Goal: Task Accomplishment & Management: Manage account settings

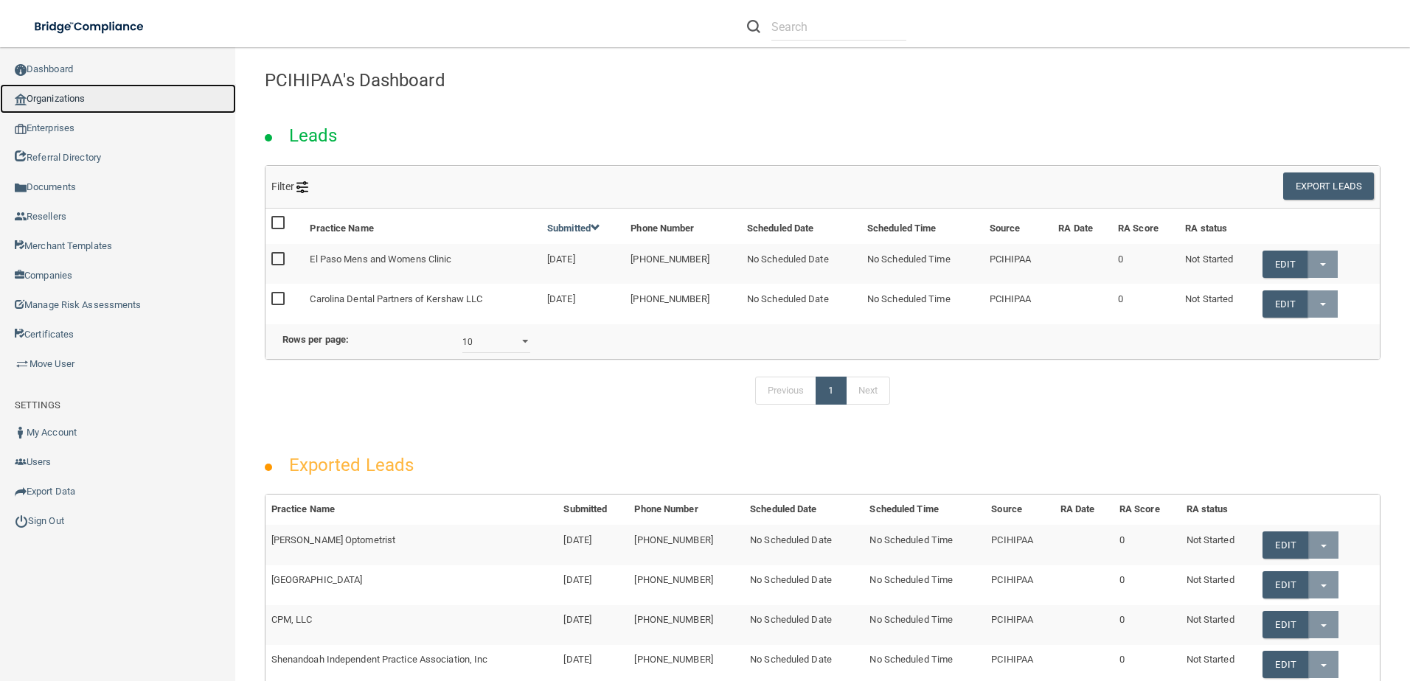
click at [63, 105] on link "Organizations" at bounding box center [118, 98] width 236 height 29
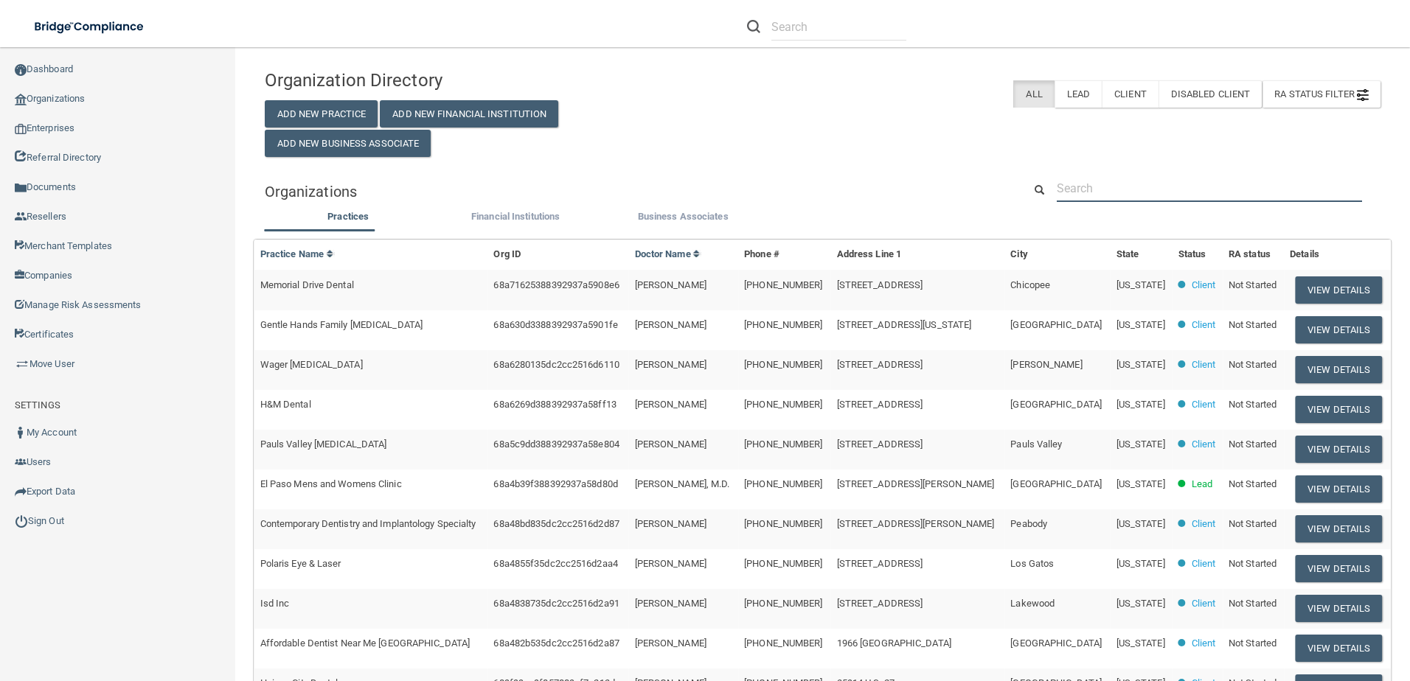
click at [1203, 177] on input "text" at bounding box center [1209, 188] width 305 height 27
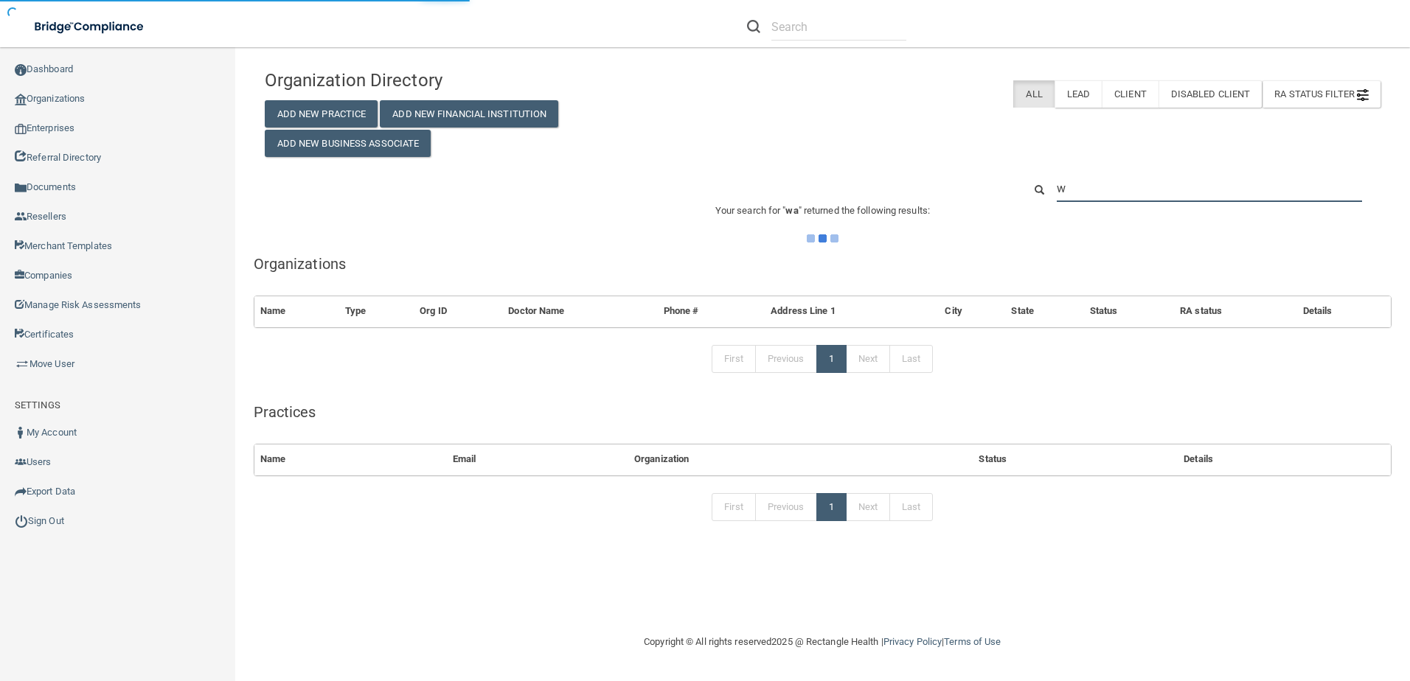
type input "wa"
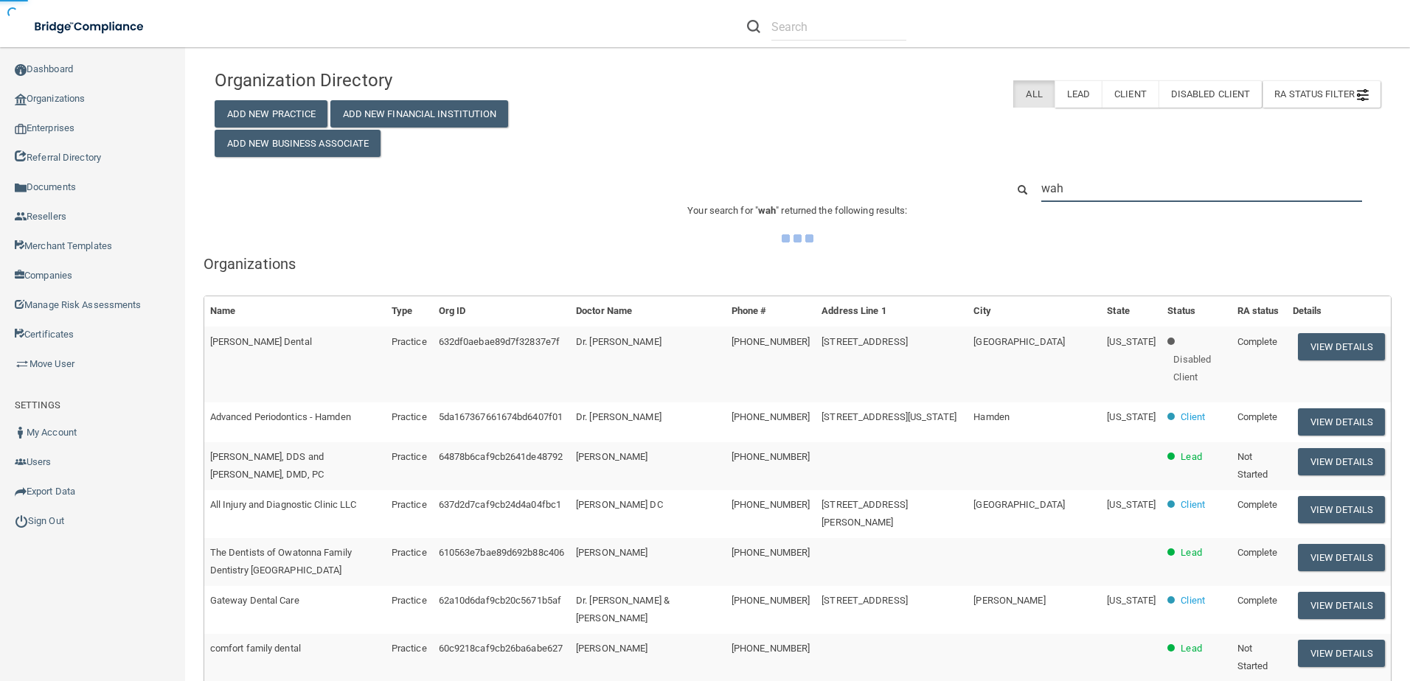
type input "wahi"
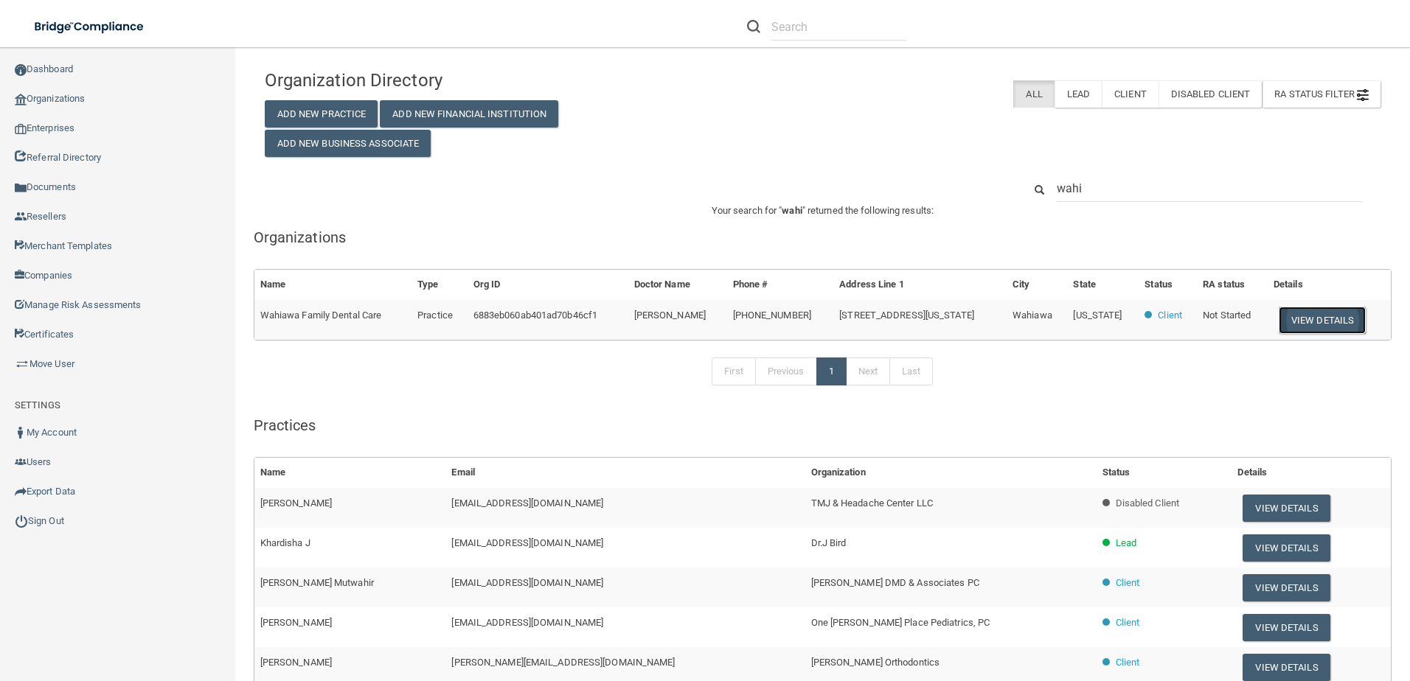
click at [1323, 311] on button "View Details" at bounding box center [1321, 320] width 87 height 27
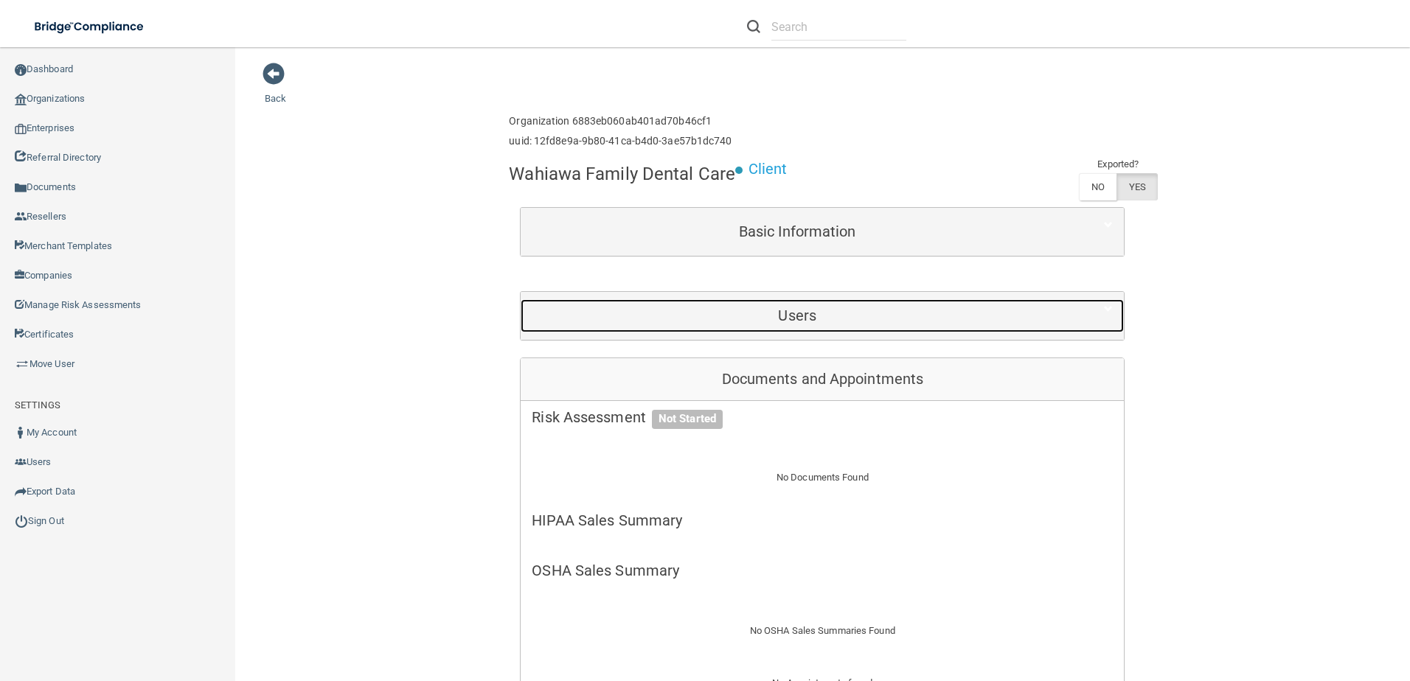
click at [767, 321] on h5 "Users" at bounding box center [797, 315] width 531 height 16
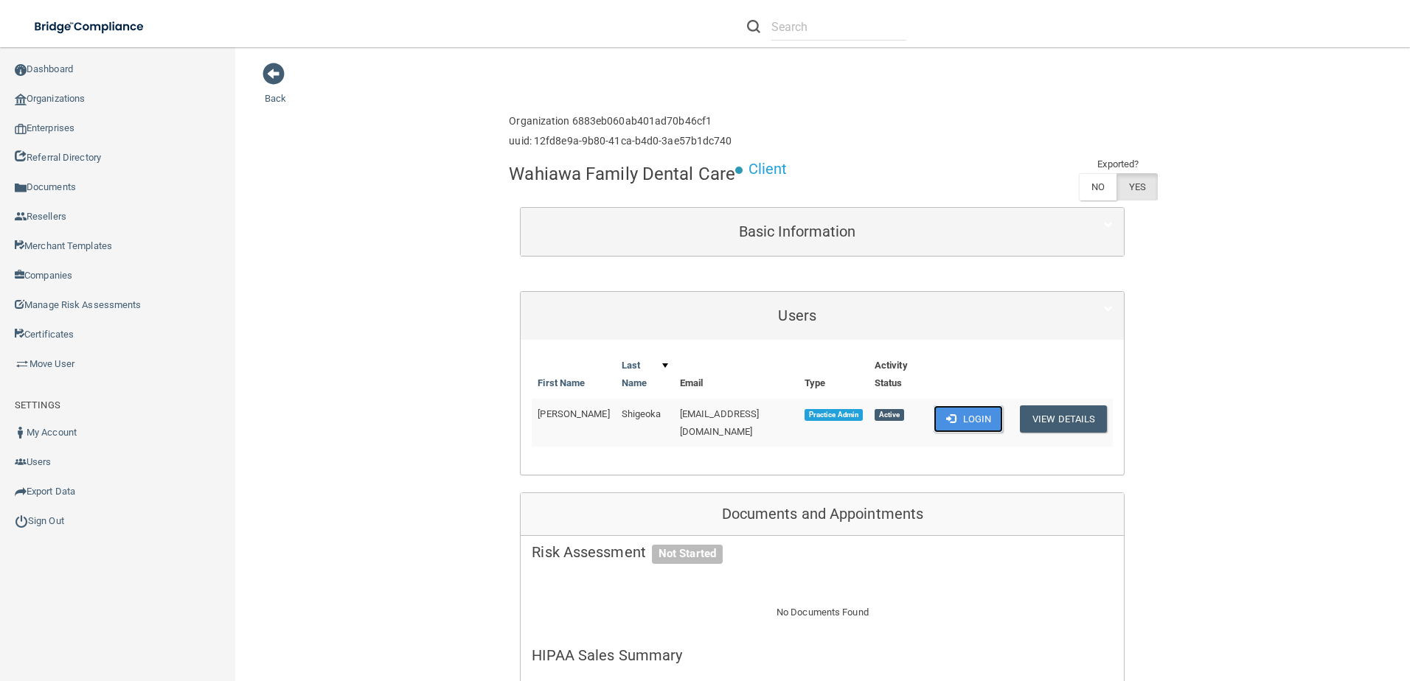
click at [968, 414] on button "Login" at bounding box center [968, 419] width 70 height 27
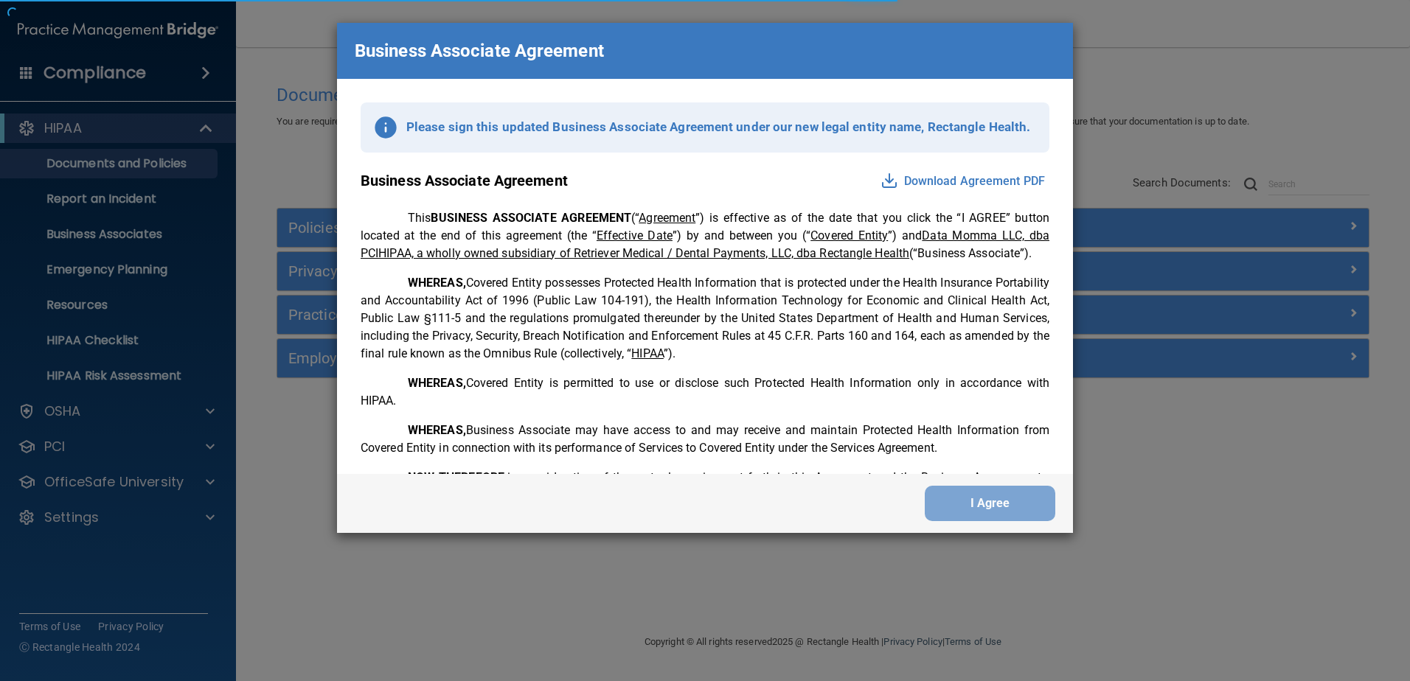
click at [73, 522] on div "Business Associate Agreement Please sign this updated Business Associate Agreem…" at bounding box center [705, 340] width 1410 height 681
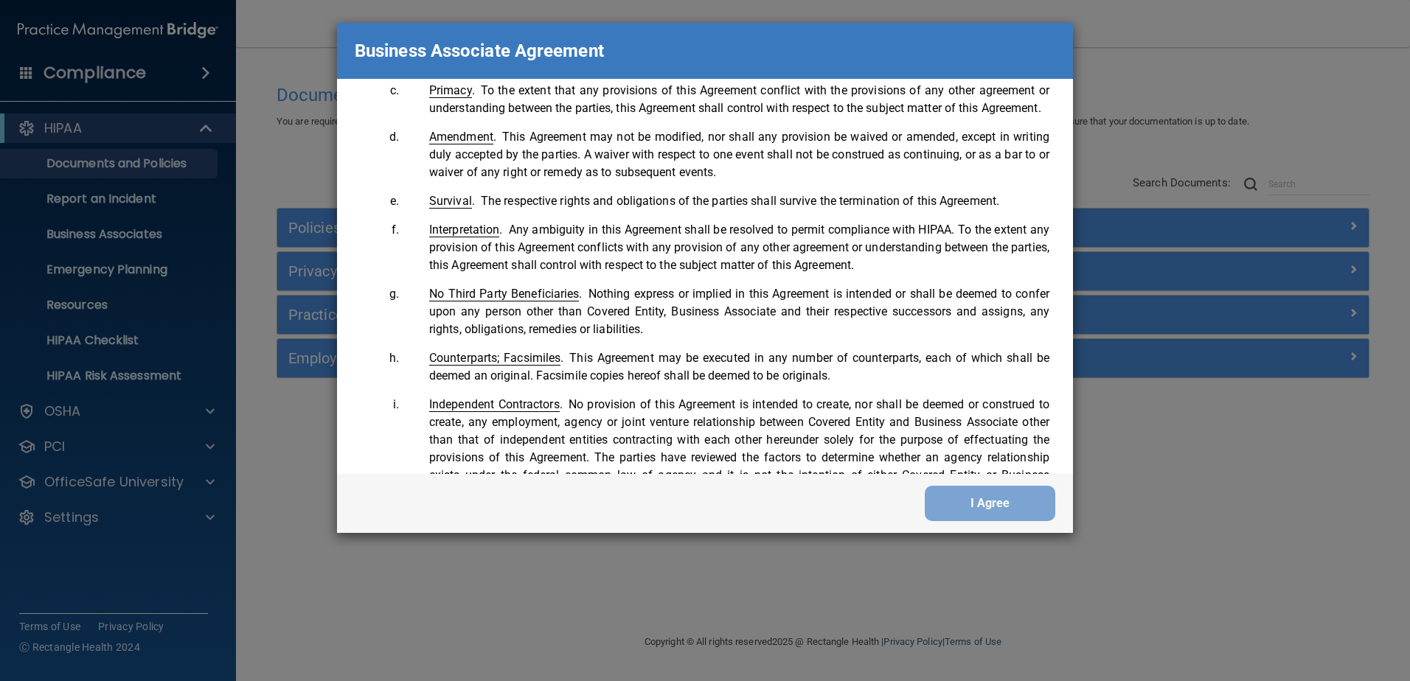
scroll to position [3007, 0]
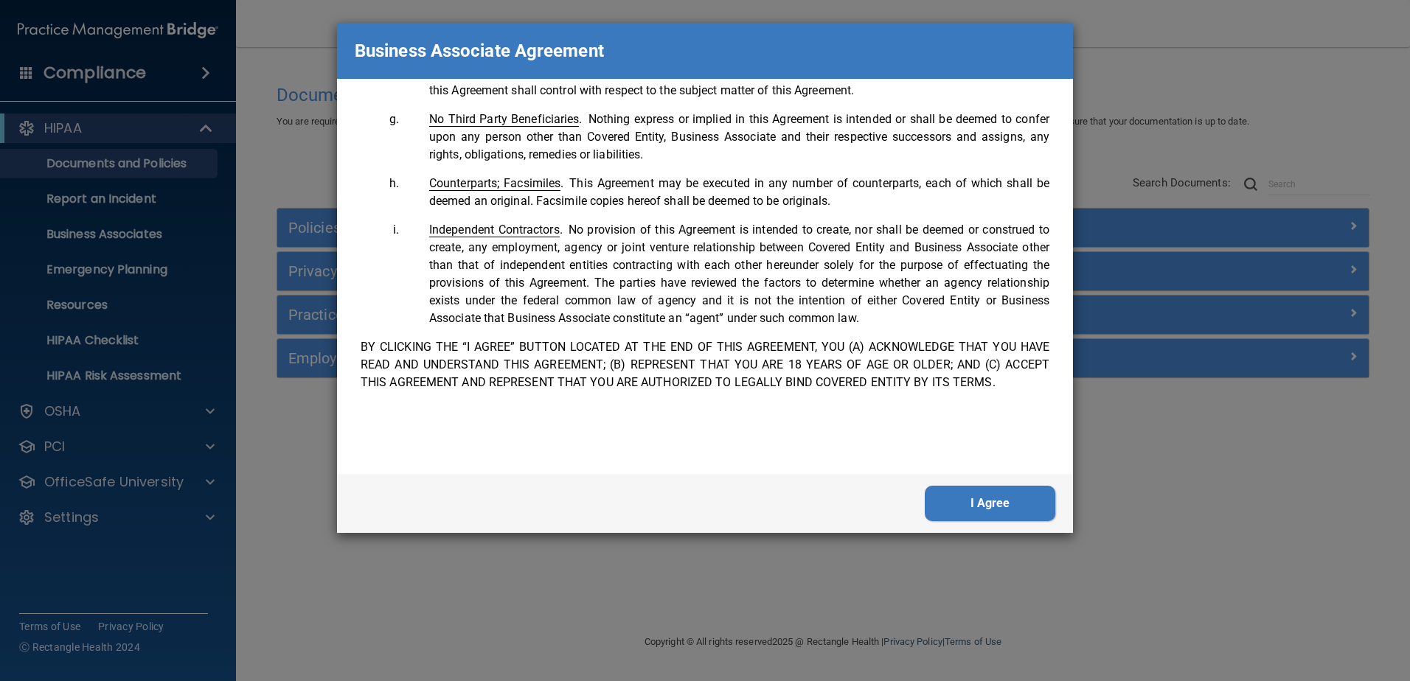
click at [1043, 501] on button "I Agree" at bounding box center [990, 503] width 130 height 35
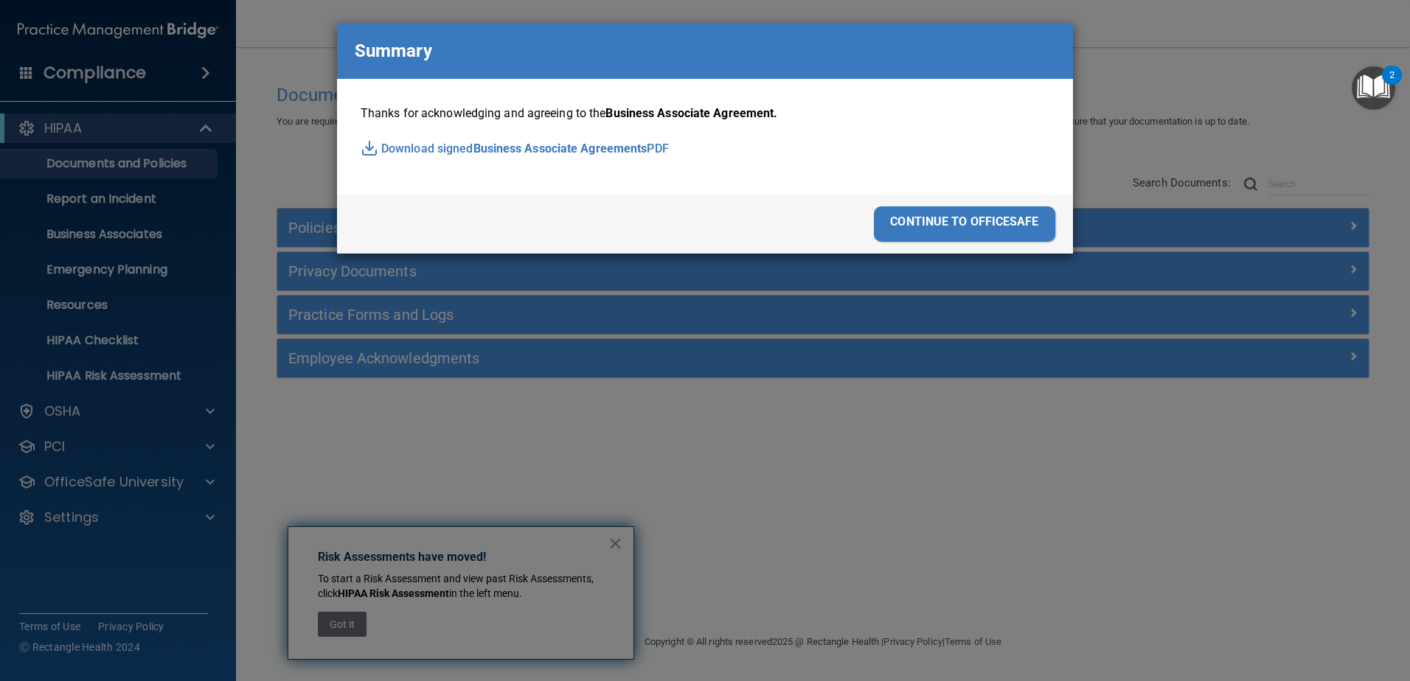
click at [902, 230] on div "continue to officesafe" at bounding box center [964, 223] width 181 height 35
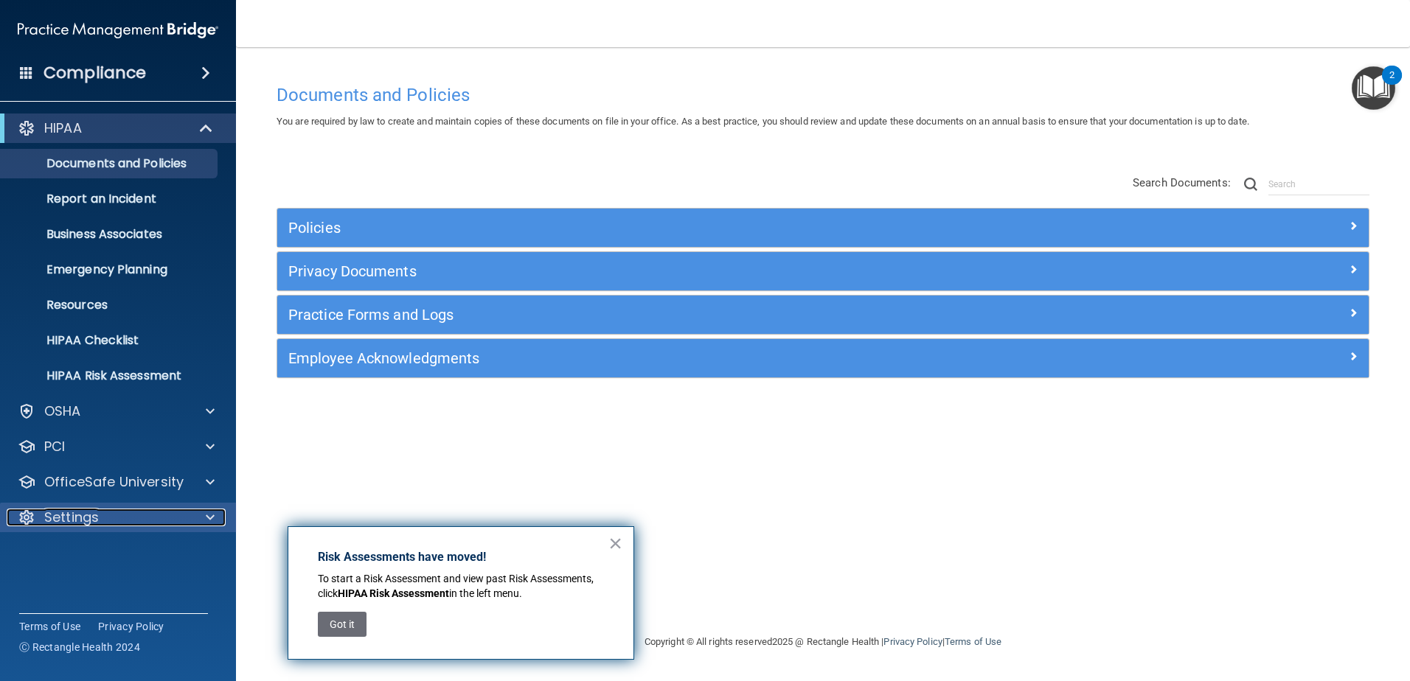
click at [60, 512] on p "Settings" at bounding box center [71, 518] width 55 height 18
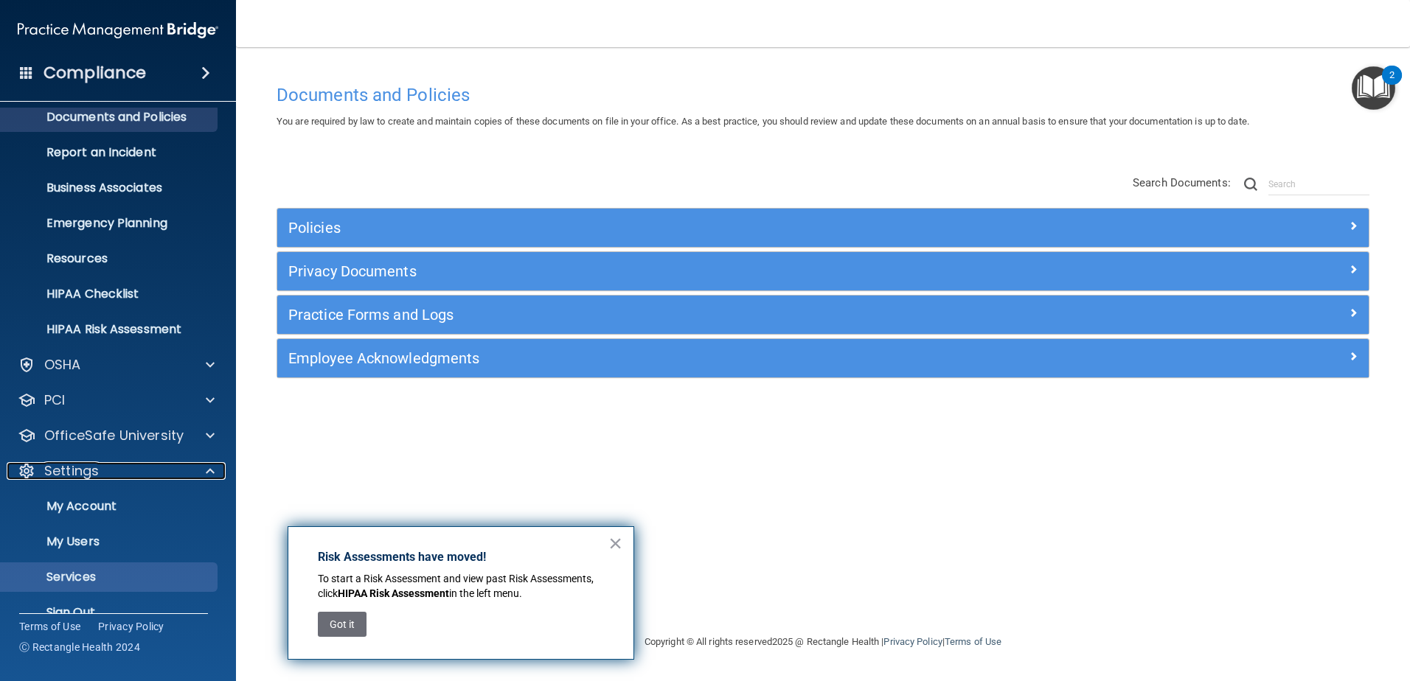
scroll to position [72, 0]
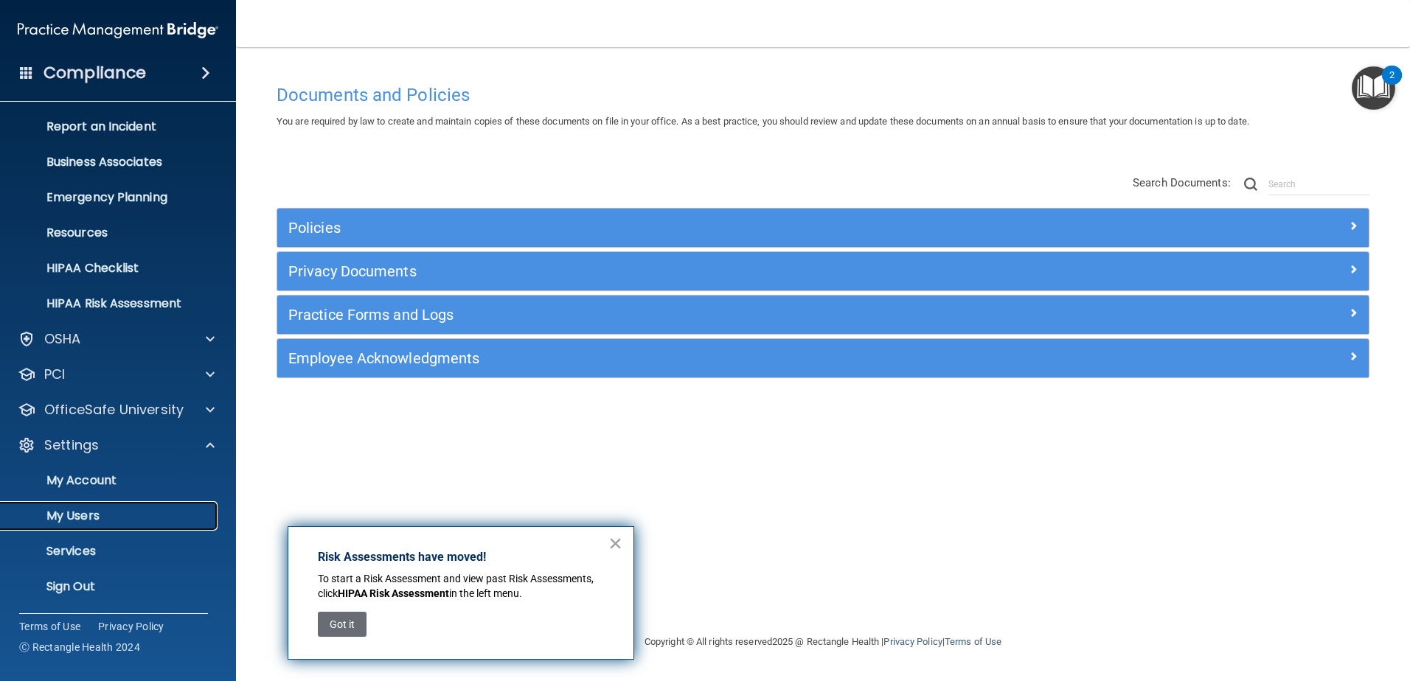
click at [86, 519] on p "My Users" at bounding box center [110, 516] width 201 height 15
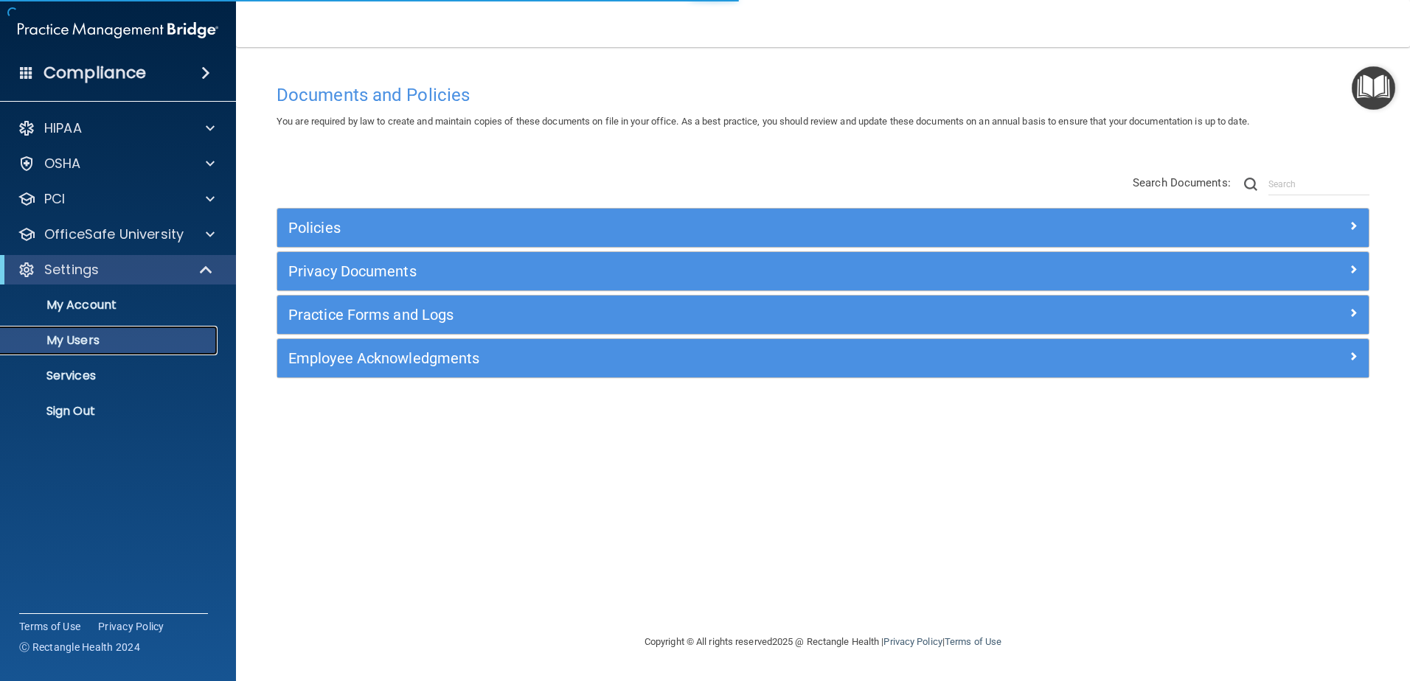
select select "20"
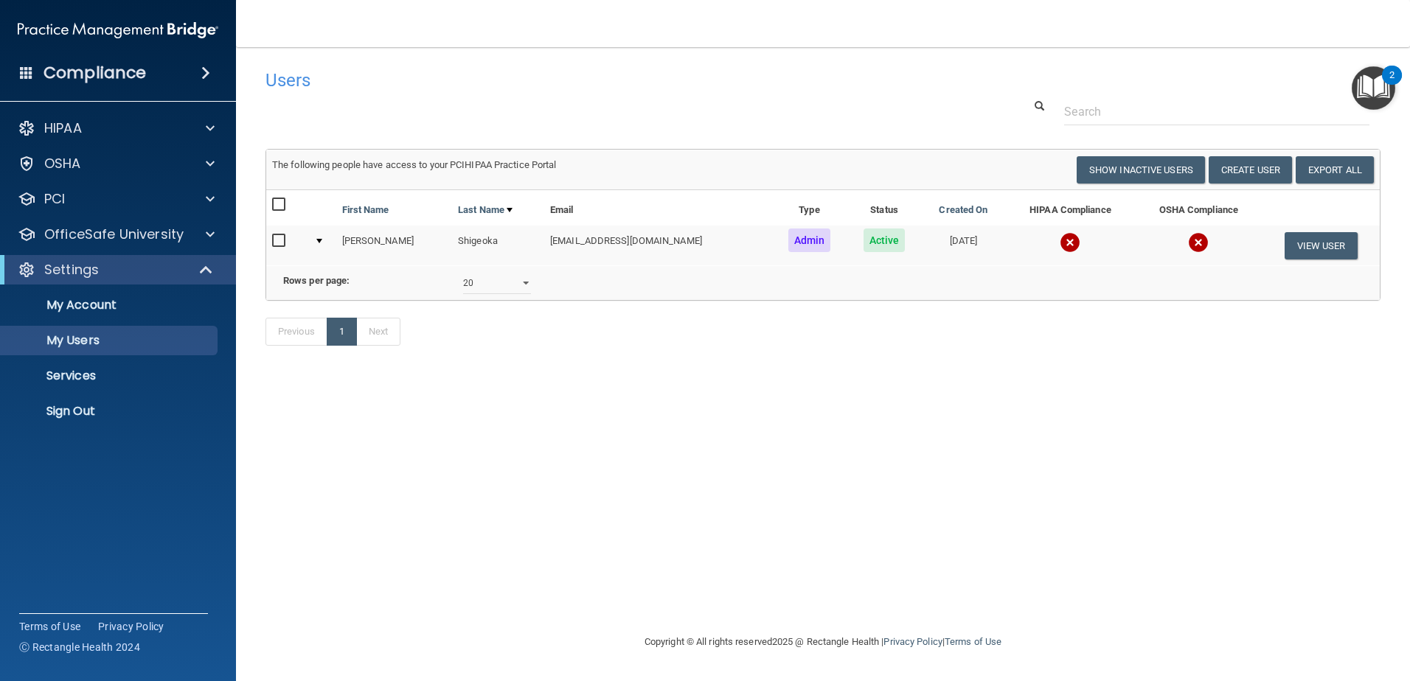
click at [273, 237] on input "checkbox" at bounding box center [280, 241] width 17 height 12
checkbox input "true"
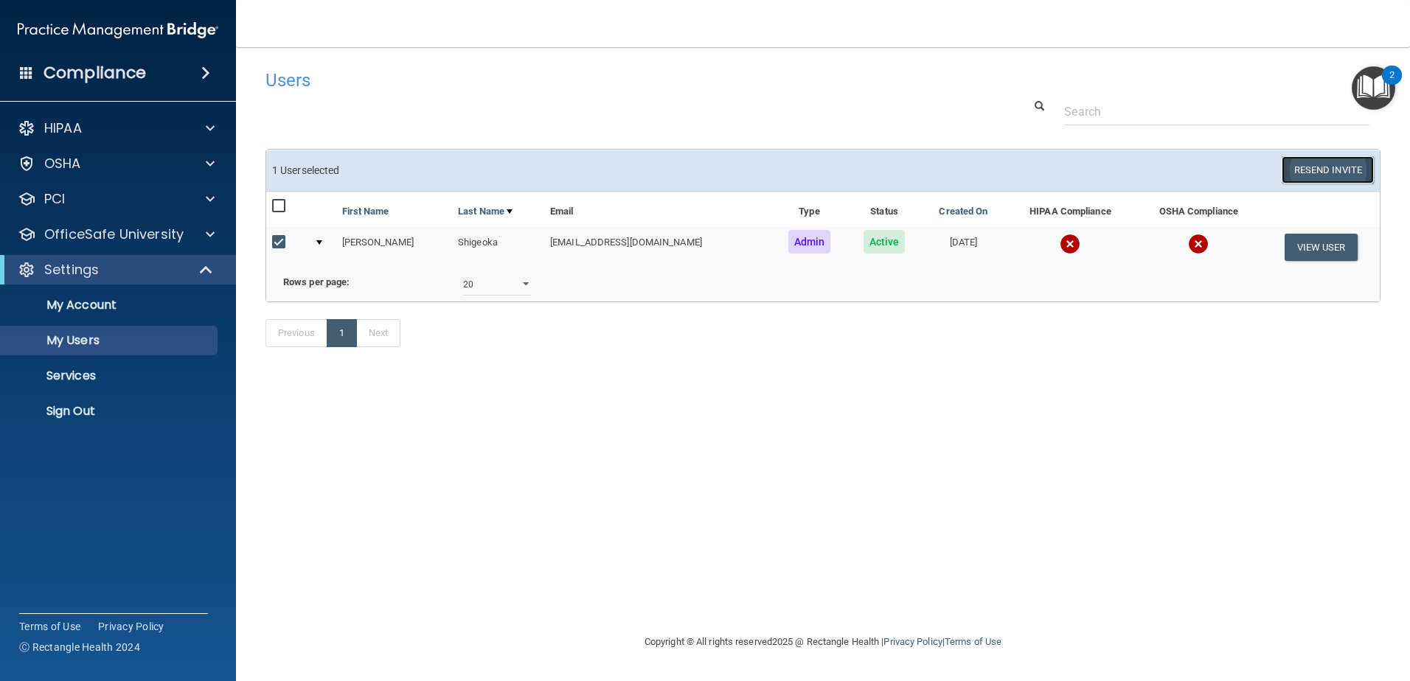
click at [1348, 160] on button "Resend Invite" at bounding box center [1327, 169] width 92 height 27
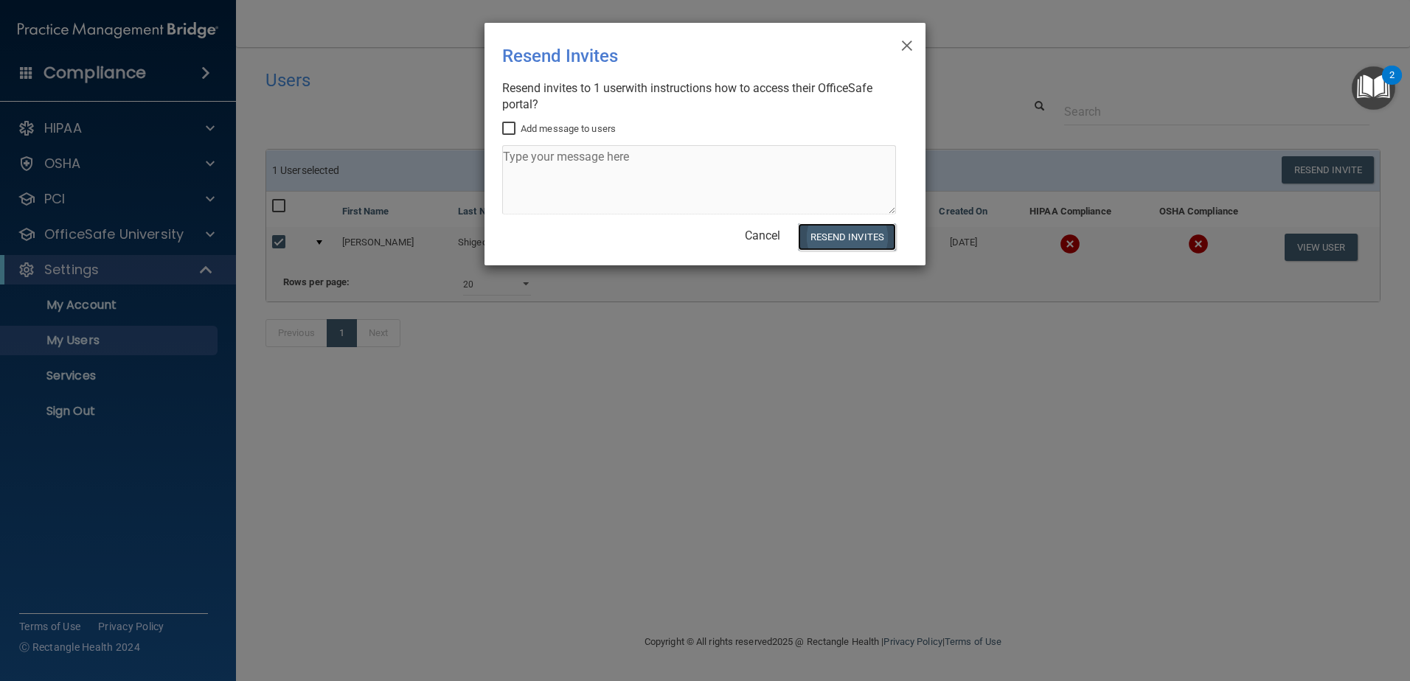
click at [865, 228] on button "Resend Invites" at bounding box center [847, 236] width 98 height 27
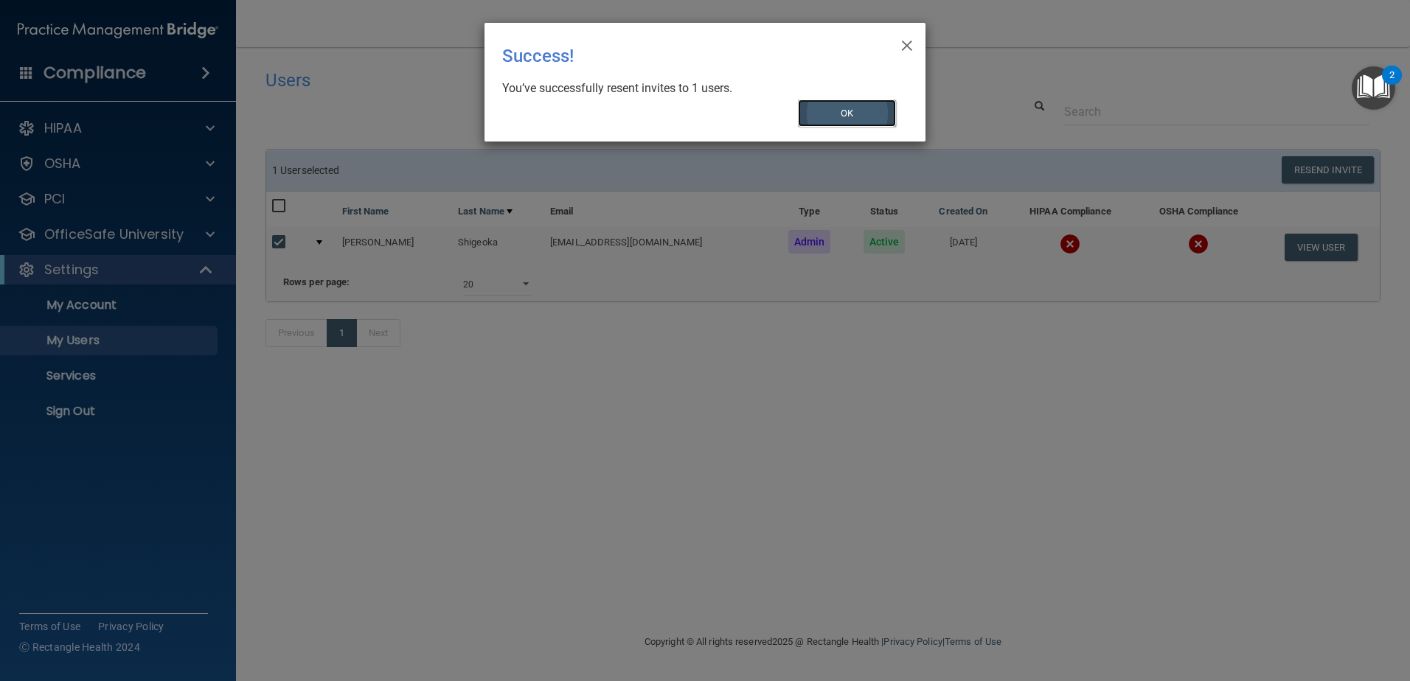
click at [850, 106] on button "OK" at bounding box center [847, 113] width 99 height 27
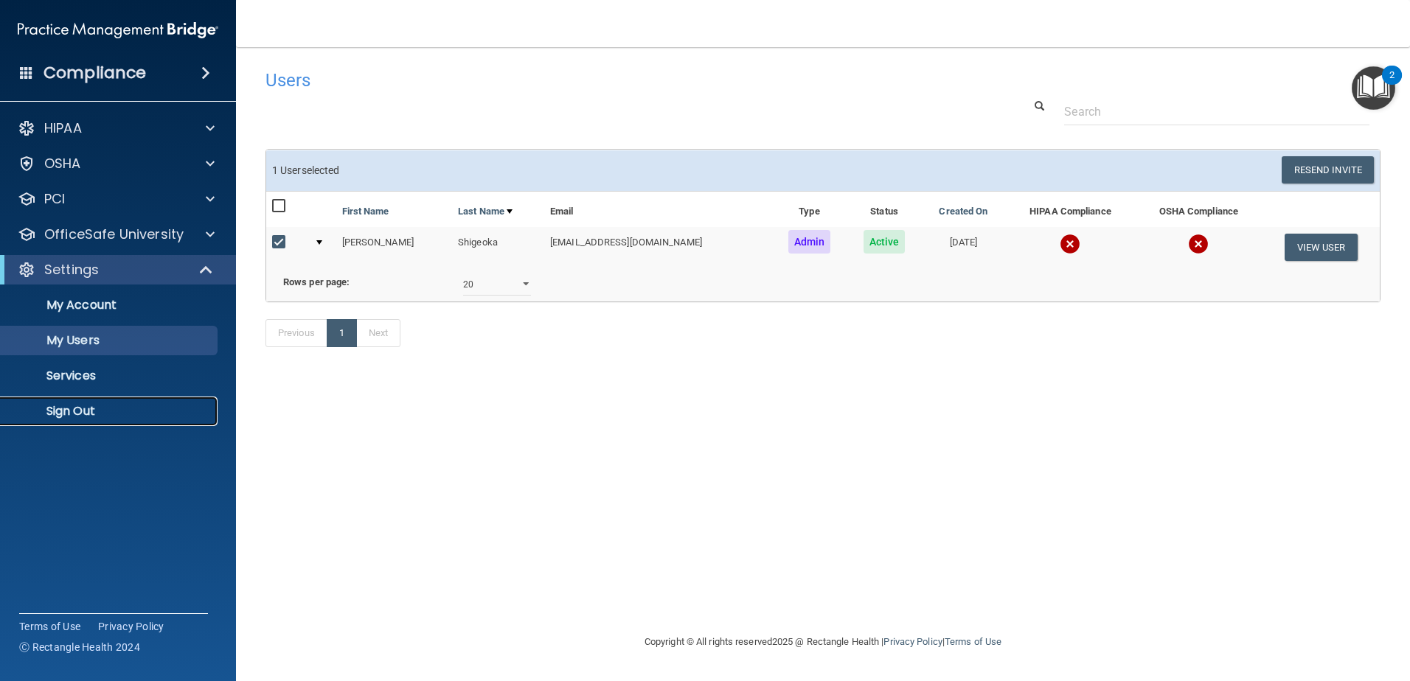
click at [81, 424] on link "Sign Out" at bounding box center [101, 411] width 232 height 29
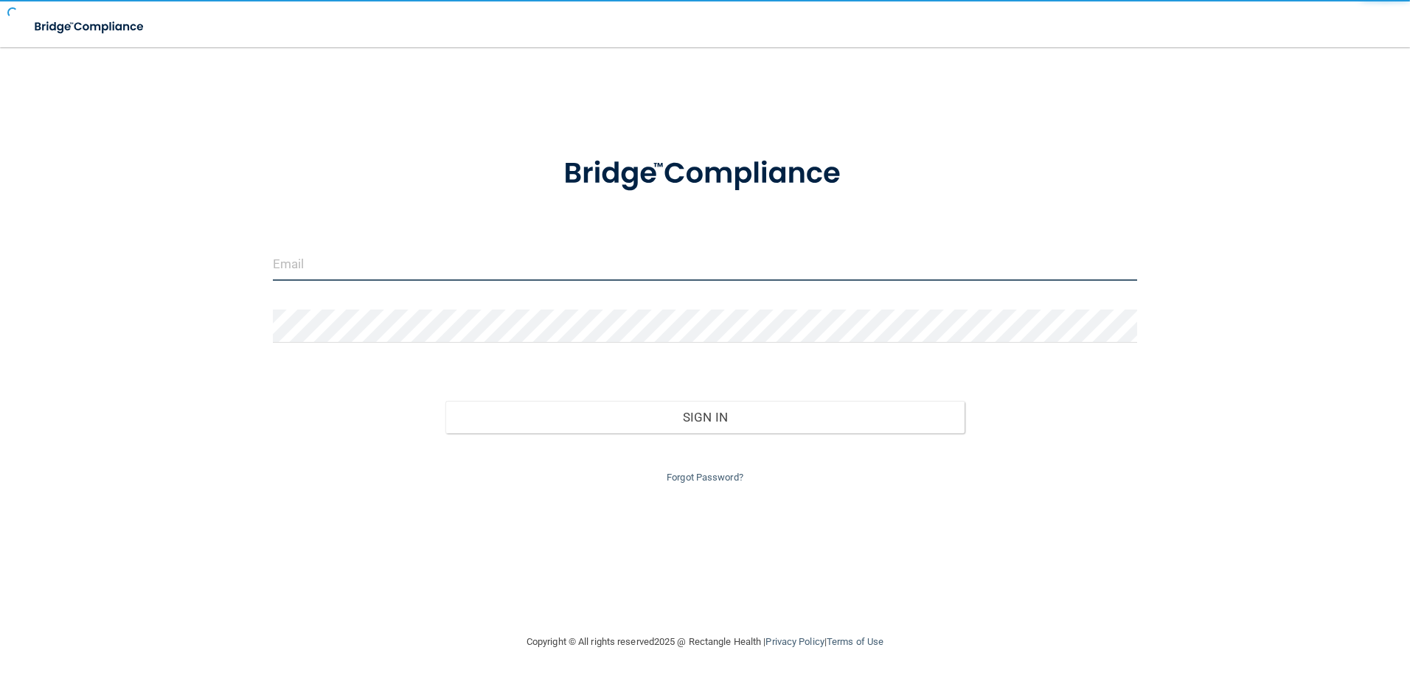
type input "cmussel@rectanglehealth.com"
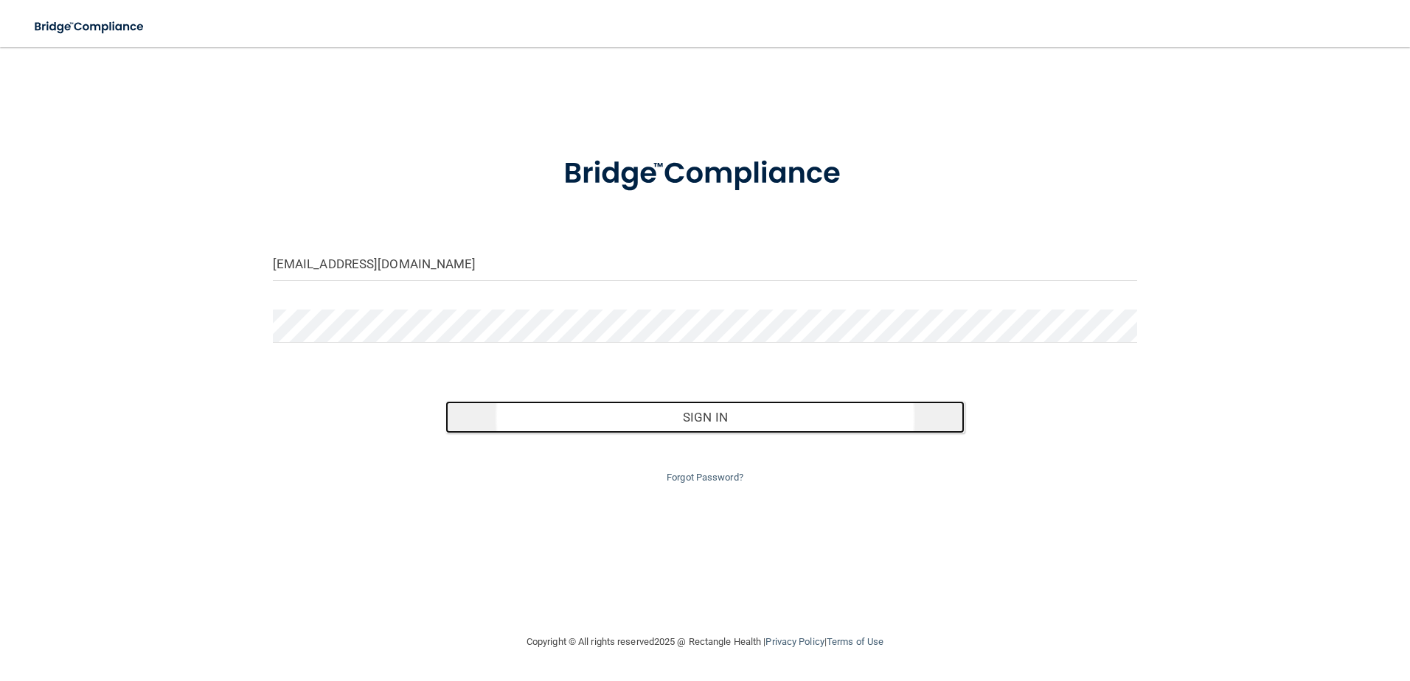
click at [614, 424] on button "Sign In" at bounding box center [704, 417] width 519 height 32
